Goal: Information Seeking & Learning: Find specific page/section

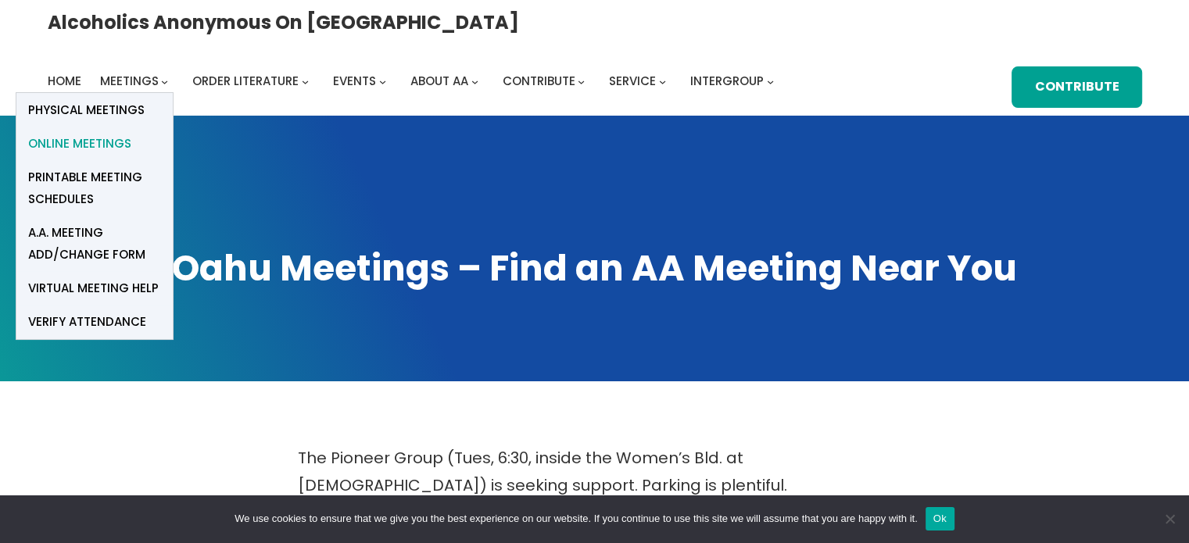
click at [131, 133] on span "Online Meetings" at bounding box center [79, 144] width 103 height 22
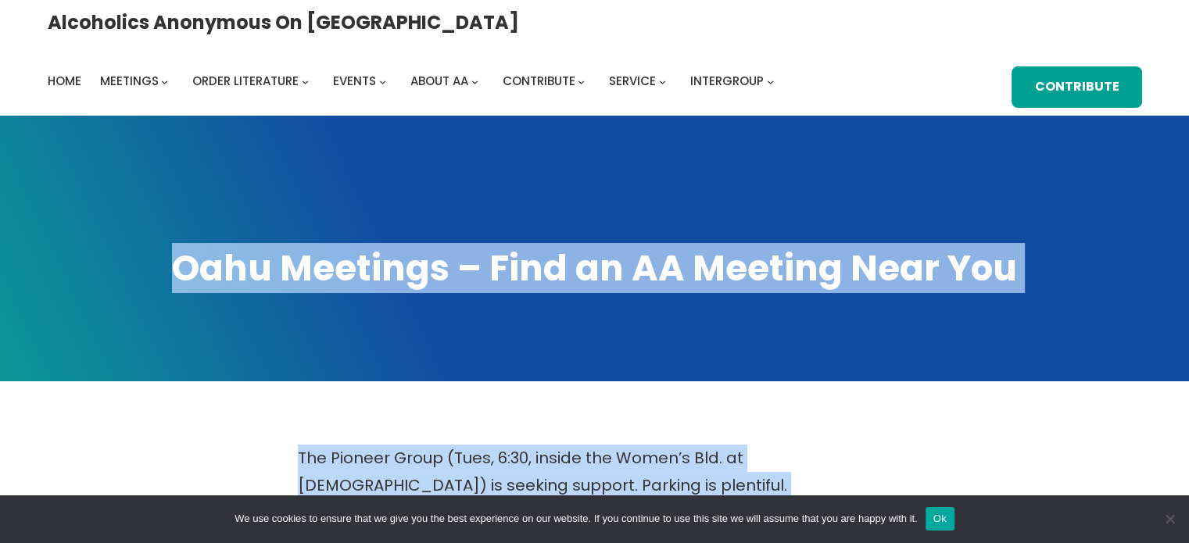
drag, startPoint x: 0, startPoint y: 0, endPoint x: 633, endPoint y: 318, distance: 708.4
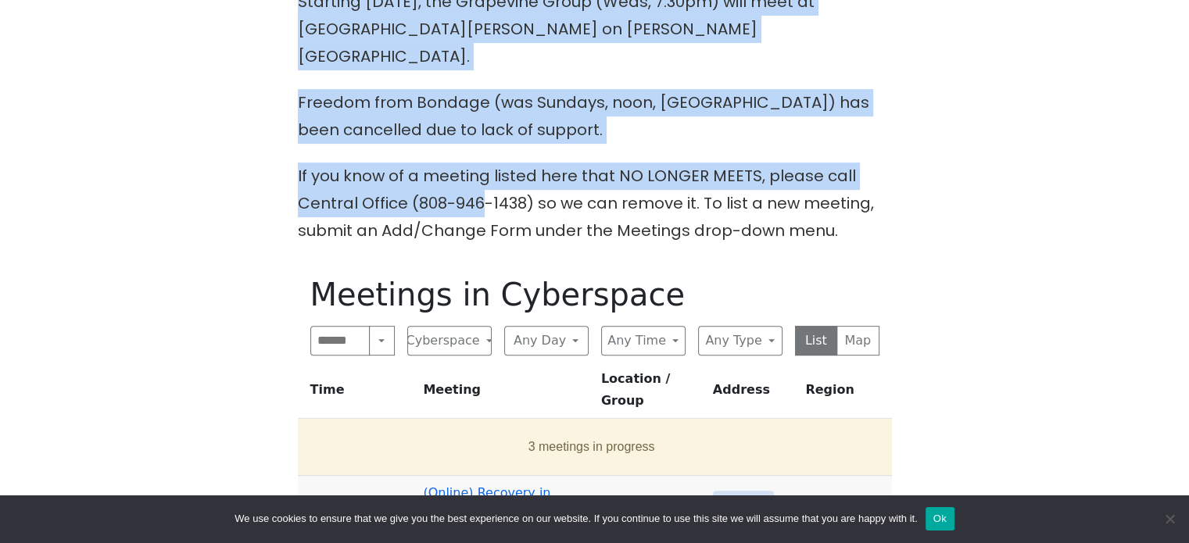
scroll to position [531, 0]
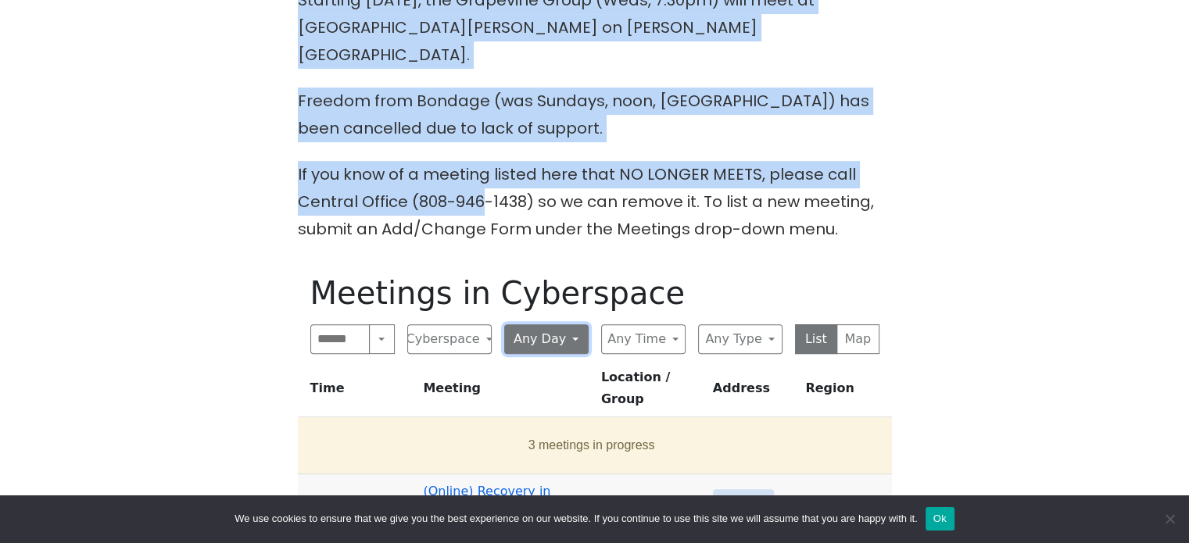
click at [572, 324] on button "Any Day" at bounding box center [546, 339] width 84 height 30
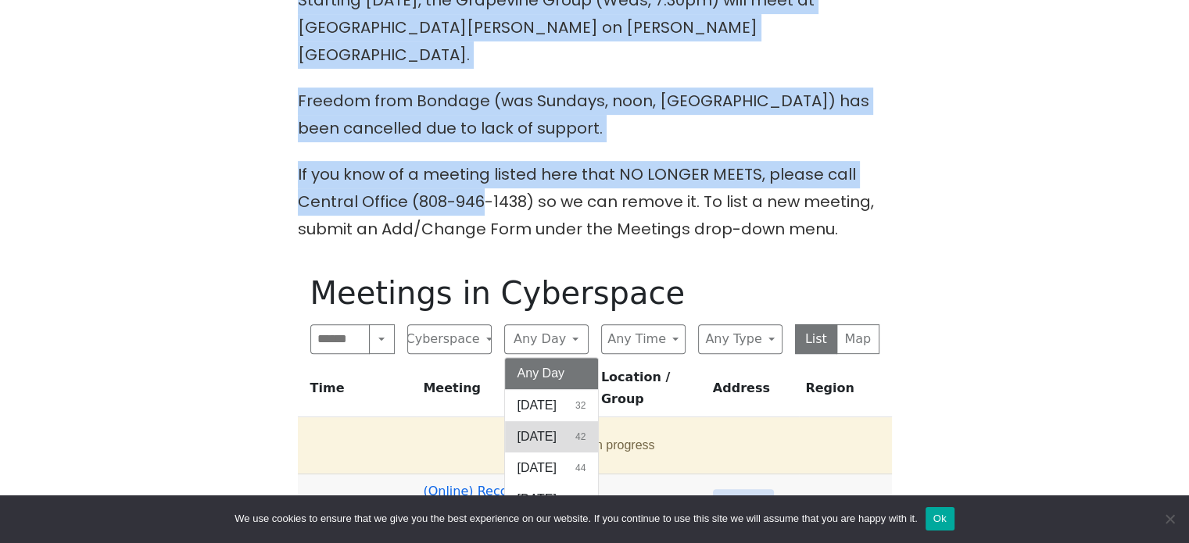
click at [548, 427] on span "[DATE]" at bounding box center [536, 436] width 39 height 19
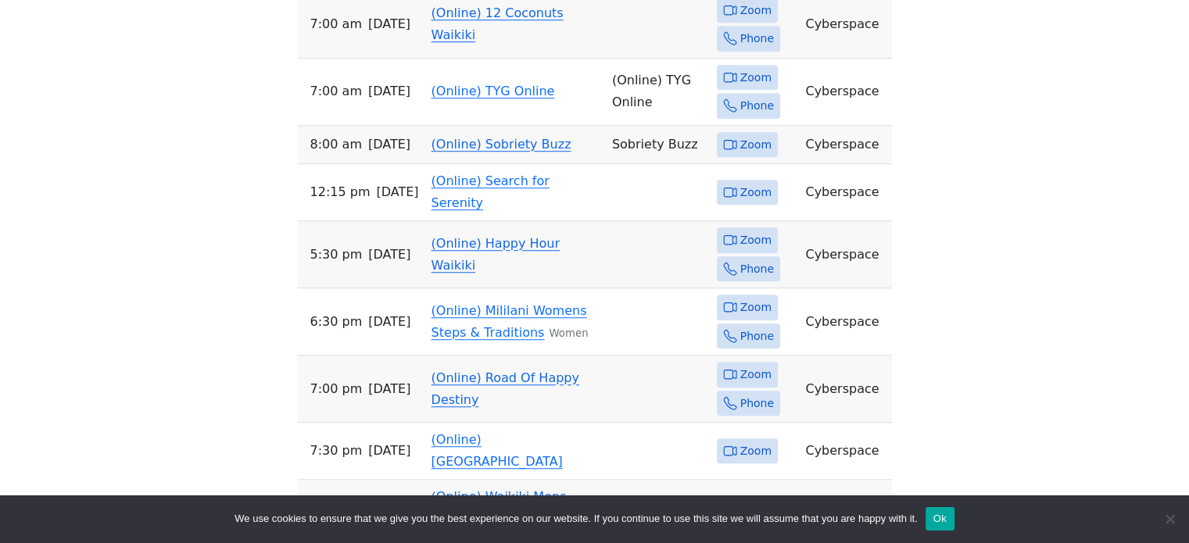
scroll to position [1157, 0]
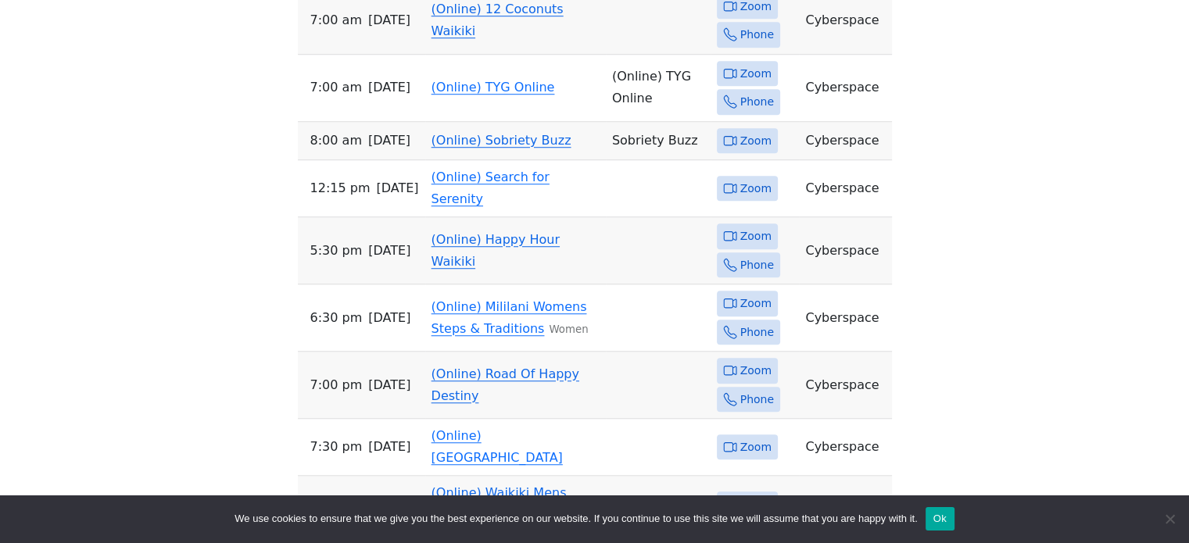
click at [941, 510] on button "Ok" at bounding box center [939, 518] width 29 height 23
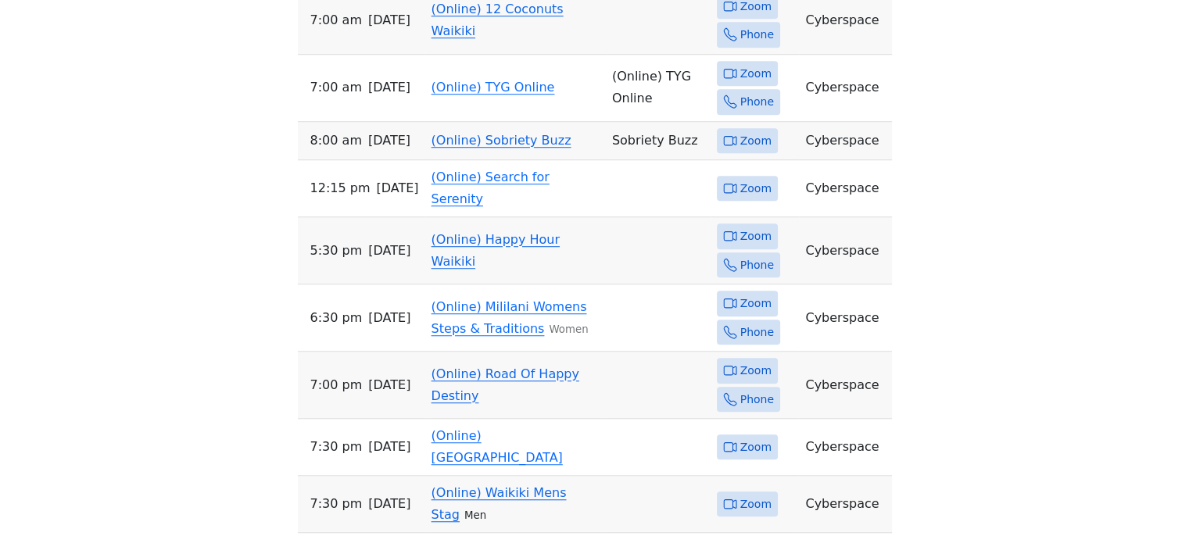
click at [524, 485] on link "(Online) Waikiki Mens Stag" at bounding box center [498, 503] width 135 height 37
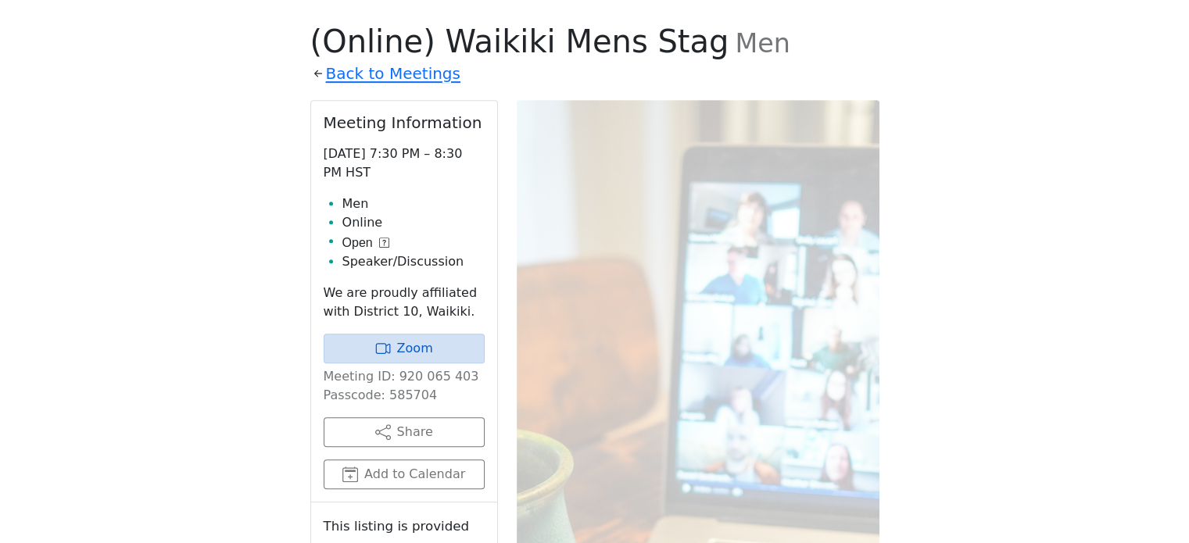
scroll to position [766, 0]
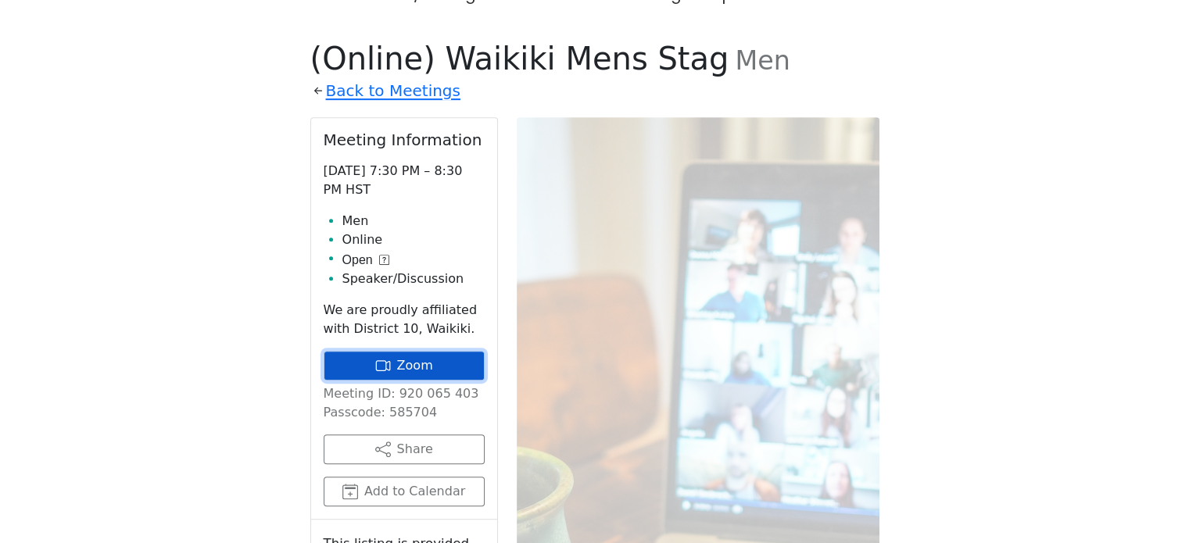
click at [409, 351] on link "Zoom" at bounding box center [404, 366] width 161 height 30
click at [339, 351] on link "Zoom" at bounding box center [404, 366] width 161 height 30
